Goal: Navigation & Orientation: Go to known website

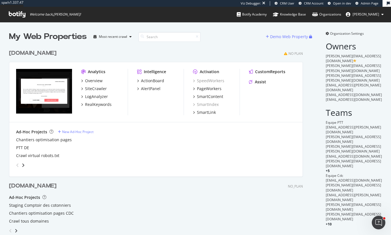
scroll to position [208, 294]
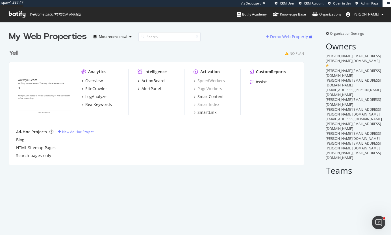
scroll to position [118, 295]
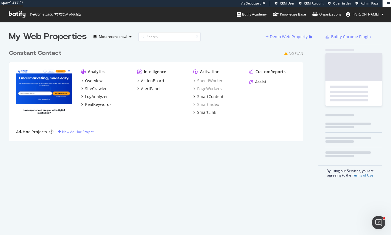
scroll to position [95, 295]
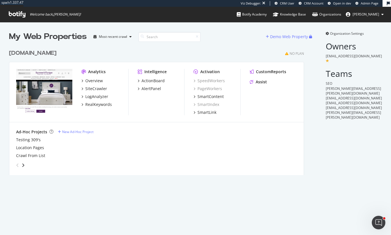
scroll to position [129, 295]
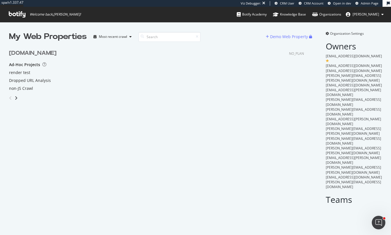
scroll to position [75, 295]
